Goal: Book appointment/travel/reservation

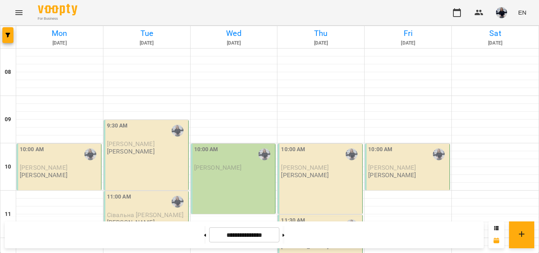
click at [38, 148] on label "10:00 AM" at bounding box center [32, 149] width 24 height 9
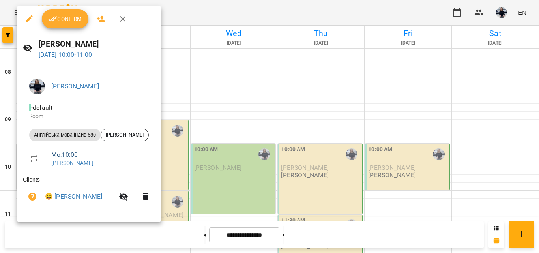
click at [55, 151] on link "Mo , 10:00" at bounding box center [64, 154] width 26 height 7
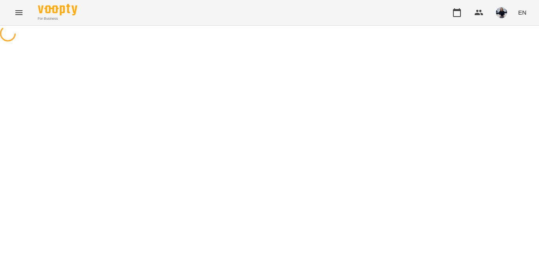
select select "*"
select select "**********"
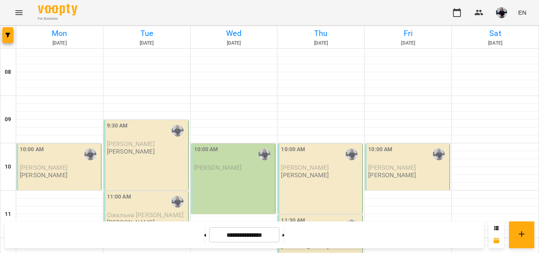
click at [51, 150] on div "10:00 AM" at bounding box center [60, 154] width 80 height 18
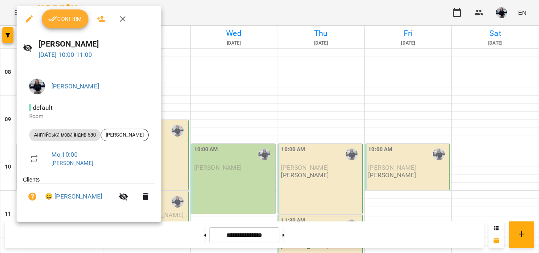
click at [69, 19] on span "Confirm" at bounding box center [65, 18] width 34 height 9
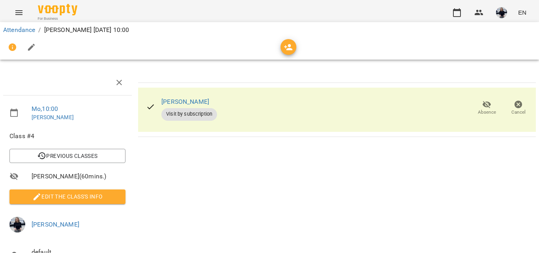
click at [444, 15] on div "For Business EN" at bounding box center [269, 12] width 539 height 25
click at [455, 13] on icon "button" at bounding box center [456, 12] width 9 height 9
